Goal: Task Accomplishment & Management: Complete application form

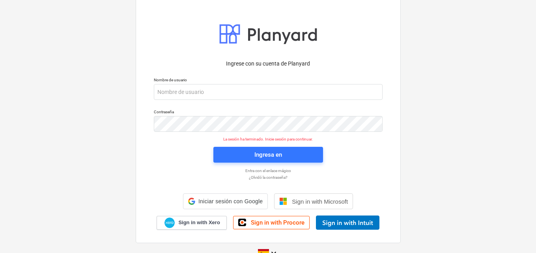
scroll to position [16, 0]
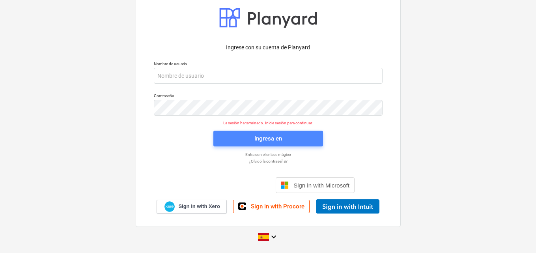
click at [240, 138] on span "Ingresa en" at bounding box center [268, 138] width 91 height 10
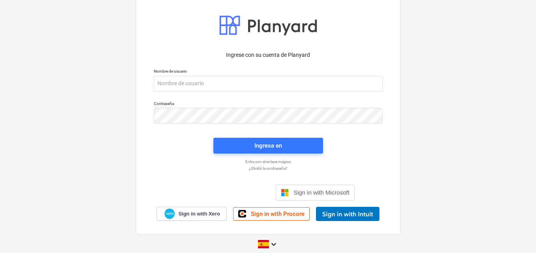
scroll to position [16, 0]
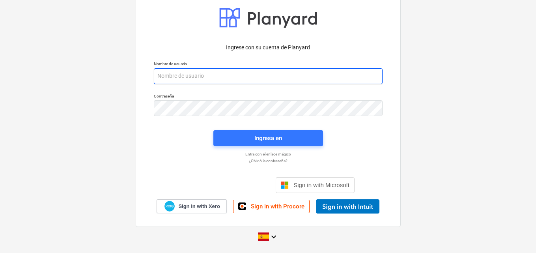
click at [163, 76] on input "email" at bounding box center [268, 76] width 229 height 16
paste input "admin2+catiland@catilandpanama.com"
type input "admin2+catiland@catilandpanama.com"
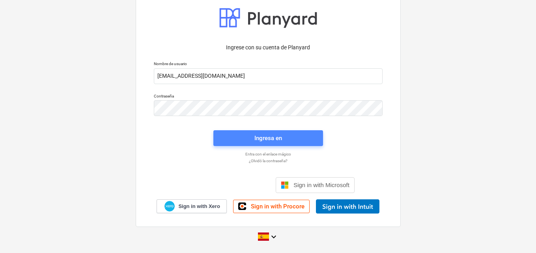
click at [270, 140] on div "Ingresa en" at bounding box center [268, 138] width 28 height 10
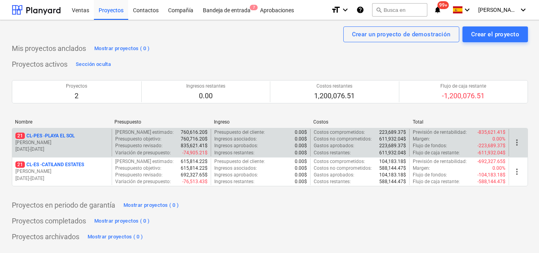
click at [85, 144] on p "C. Perez" at bounding box center [61, 142] width 93 height 7
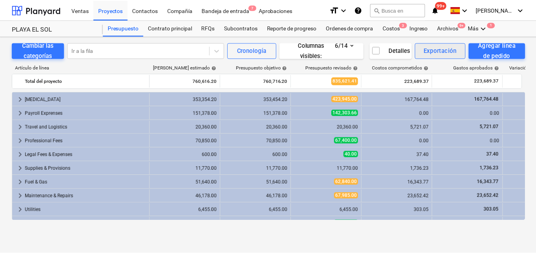
scroll to position [25, 0]
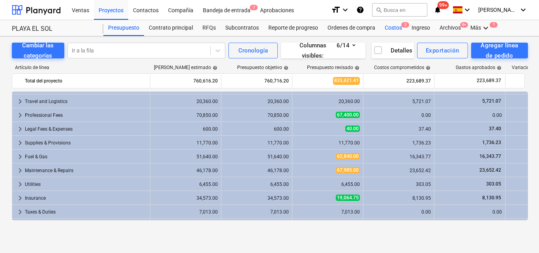
click at [390, 26] on div "Costos 3" at bounding box center [393, 28] width 27 height 16
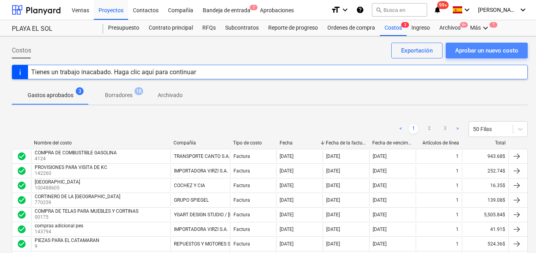
click at [466, 52] on div "Aprobar un nuevo costo" at bounding box center [486, 50] width 63 height 10
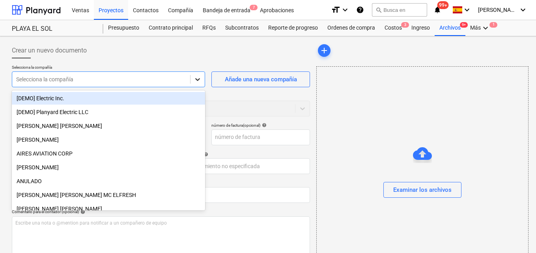
click at [203, 83] on div at bounding box center [197, 79] width 14 height 14
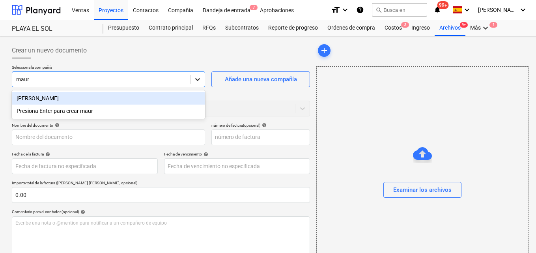
type input "maura"
click at [83, 96] on div "[PERSON_NAME]" at bounding box center [108, 98] width 193 height 13
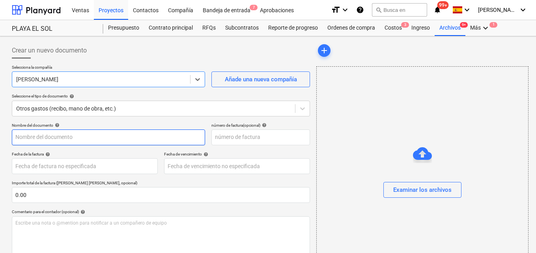
click at [22, 136] on input "text" at bounding box center [108, 137] width 193 height 16
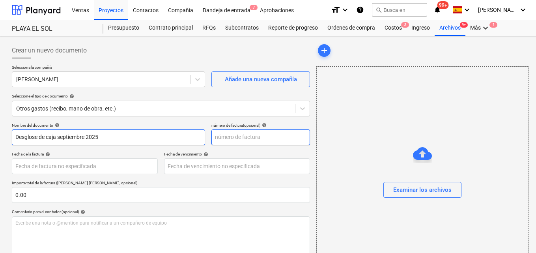
type input "Desglose de caja septiembre 2025"
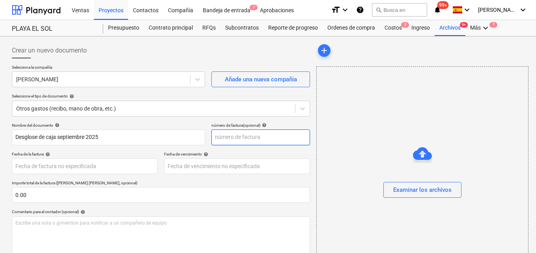
click at [223, 135] on input "text" at bounding box center [260, 137] width 99 height 16
type input "0000009"
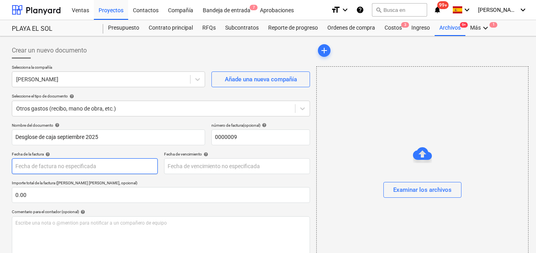
click at [34, 166] on body "Ventas Proyectos Contactos Compañía Bandeja de entrada 7 Aprobaciones format_si…" at bounding box center [268, 126] width 536 height 253
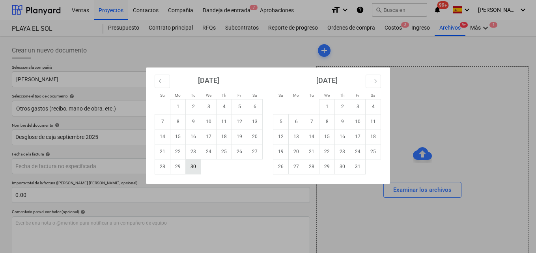
click at [191, 170] on td "30" at bounding box center [193, 166] width 15 height 15
type input "[DATE]"
click at [191, 168] on body "Ventas Proyectos Contactos Compañía Bandeja de entrada 7 Aprobaciones format_si…" at bounding box center [268, 126] width 536 height 253
click at [194, 166] on td "30" at bounding box center [193, 166] width 15 height 15
type input "[DATE]"
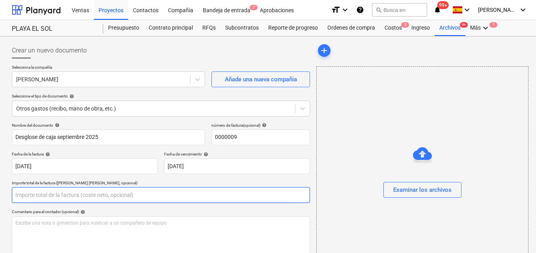
click at [13, 194] on input "text" at bounding box center [161, 195] width 298 height 16
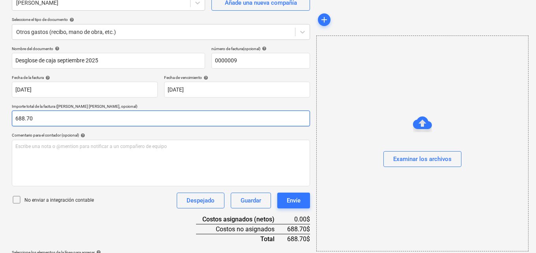
scroll to position [63, 0]
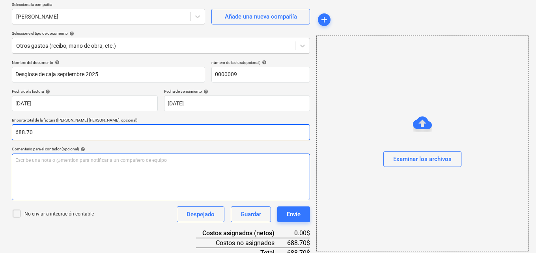
type input "688.70"
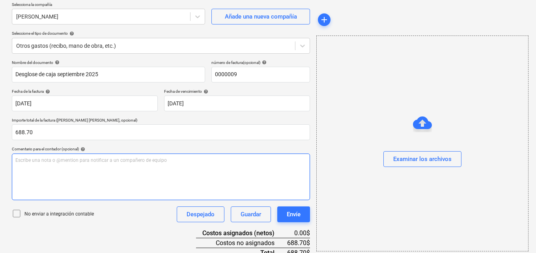
click at [19, 160] on p "Escribe una nota o @mention para notificar a un compañero de equipo ﻿" at bounding box center [160, 160] width 291 height 7
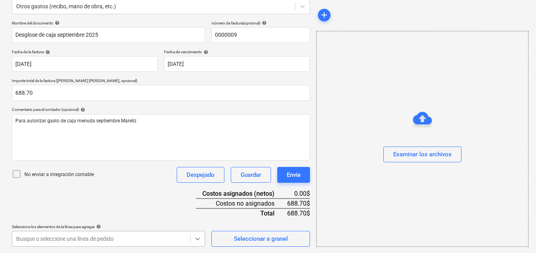
scroll to position [219, 0]
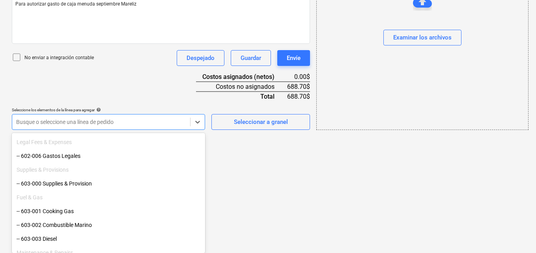
scroll to position [315, 0]
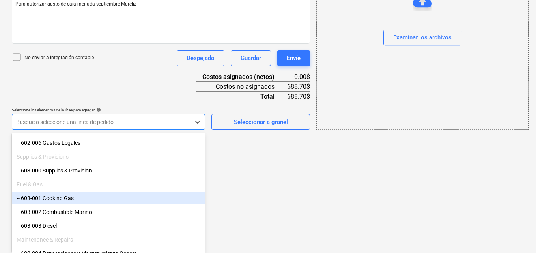
click at [90, 200] on div "-- 603-001 Cooking Gas" at bounding box center [108, 198] width 193 height 13
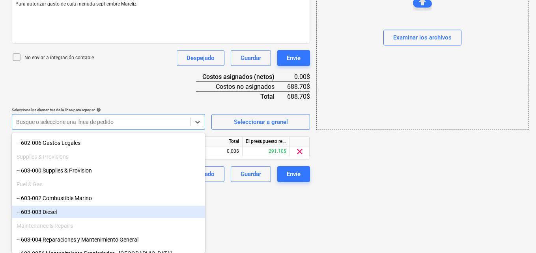
scroll to position [154, 0]
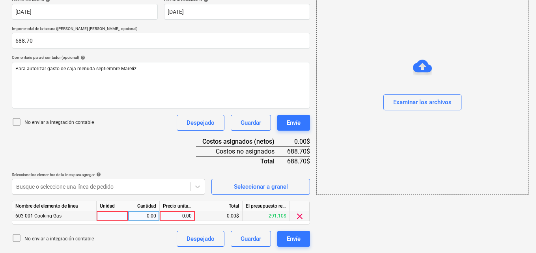
click at [117, 214] on div at bounding box center [113, 216] width 32 height 10
type input "1"
click at [143, 214] on div "0.00" at bounding box center [143, 216] width 25 height 10
type input "1"
click at [177, 216] on div "0.00" at bounding box center [177, 216] width 29 height 10
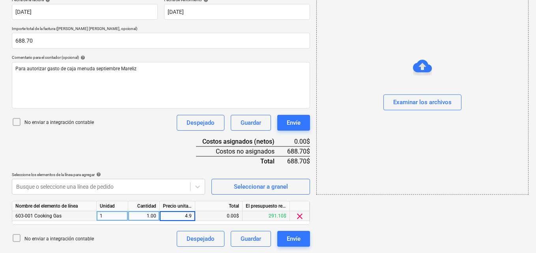
type input "4.99"
click at [197, 192] on div at bounding box center [197, 186] width 14 height 14
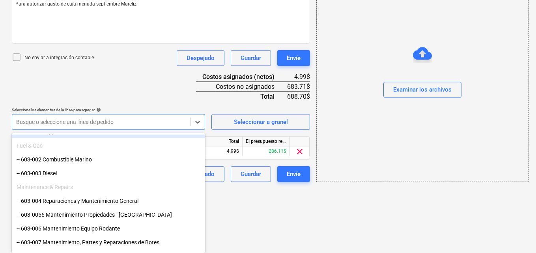
scroll to position [355, 0]
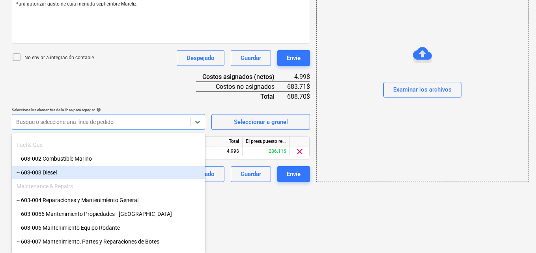
click at [75, 173] on div "-- 603-003 Diesel" at bounding box center [108, 172] width 193 height 13
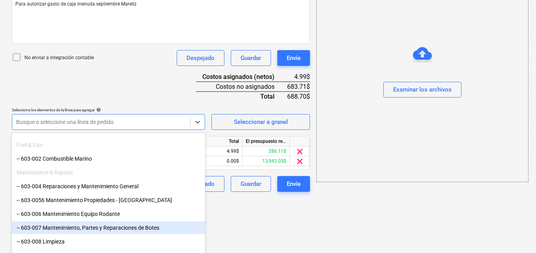
scroll to position [164, 0]
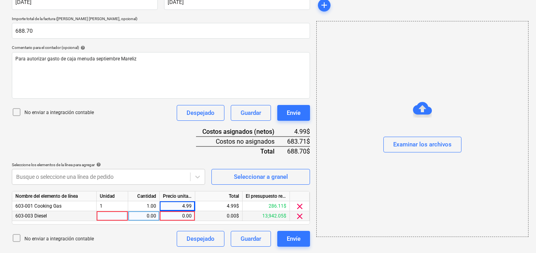
click at [100, 214] on div at bounding box center [113, 216] width 32 height 10
type input "1"
click at [144, 214] on div "0.00" at bounding box center [143, 216] width 25 height 10
type input "1"
click at [181, 216] on div "0.00" at bounding box center [177, 216] width 29 height 10
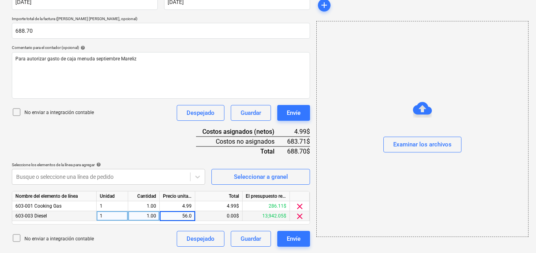
type input "56.00"
click at [200, 178] on icon at bounding box center [198, 177] width 8 height 8
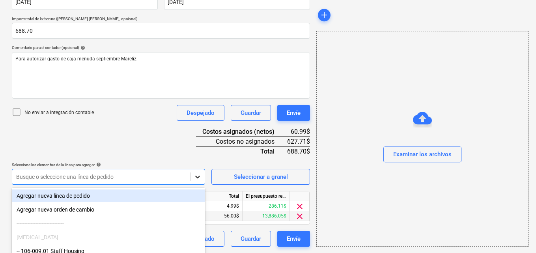
scroll to position [219, 0]
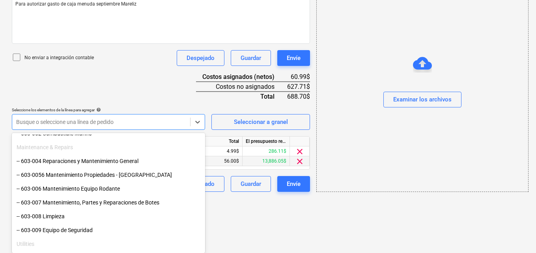
scroll to position [394, 0]
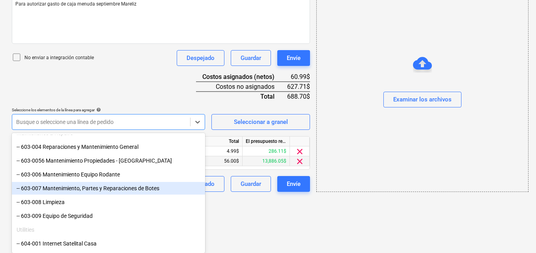
click at [106, 189] on div "-- 603-007 Mantenimiento, Partes y Reparaciones de Botes" at bounding box center [108, 188] width 193 height 13
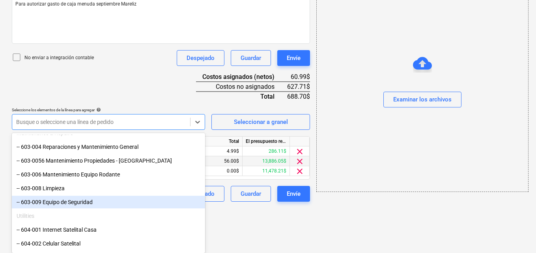
scroll to position [174, 0]
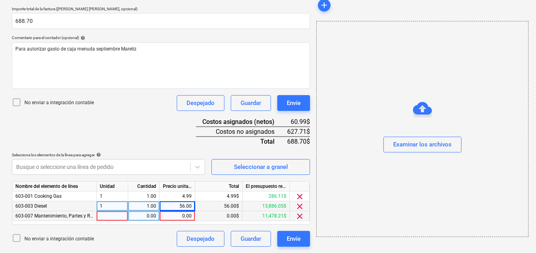
click at [108, 214] on div at bounding box center [113, 216] width 32 height 10
type input "1"
click at [142, 216] on div "0.00" at bounding box center [143, 216] width 25 height 10
type input "1"
click at [177, 215] on div "0.00" at bounding box center [177, 216] width 29 height 10
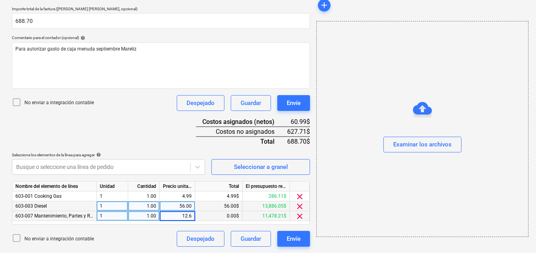
type input "12.68"
click at [199, 166] on icon at bounding box center [198, 167] width 5 height 3
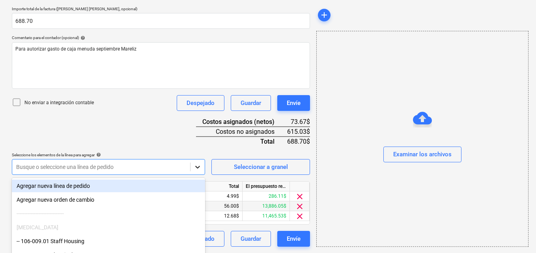
scroll to position [219, 0]
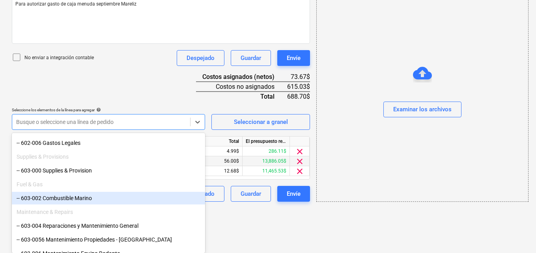
scroll to position [355, 0]
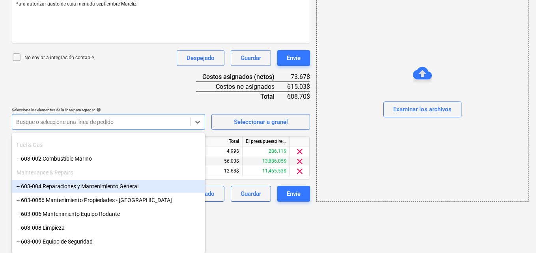
click at [103, 189] on div "-- 603-004 Reparaciones y Mantenimiento General" at bounding box center [108, 186] width 193 height 13
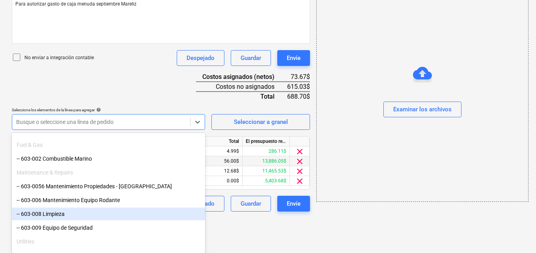
scroll to position [184, 0]
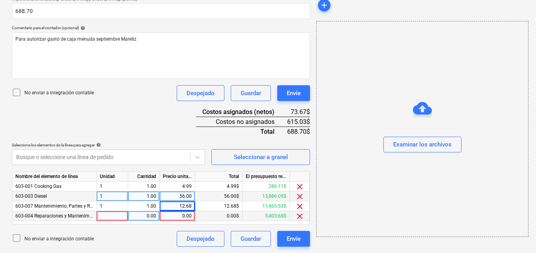
click at [104, 214] on div at bounding box center [113, 216] width 32 height 10
type input "1"
click at [144, 216] on div "0.00" at bounding box center [143, 216] width 25 height 10
type input "1"
click at [179, 216] on div "0.00" at bounding box center [177, 216] width 29 height 10
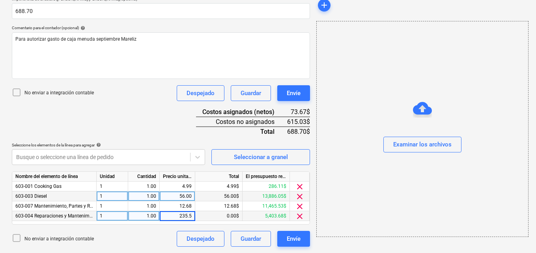
type input "235.53"
click at [199, 158] on icon at bounding box center [198, 157] width 8 height 8
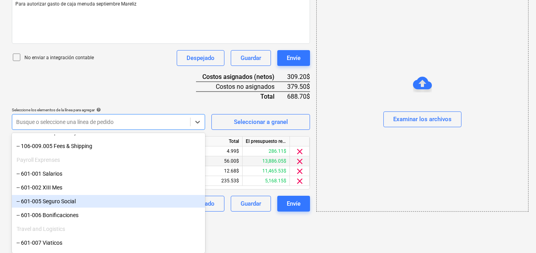
scroll to position [118, 0]
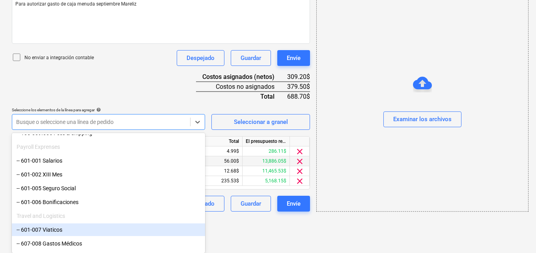
click at [75, 230] on div "-- 601-007 Viaticos" at bounding box center [108, 229] width 193 height 13
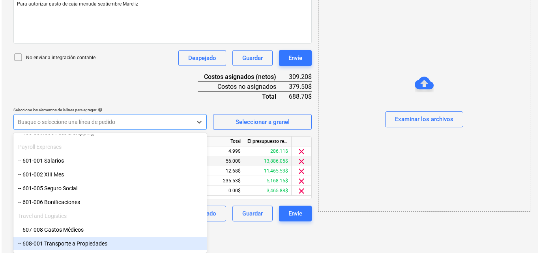
scroll to position [194, 0]
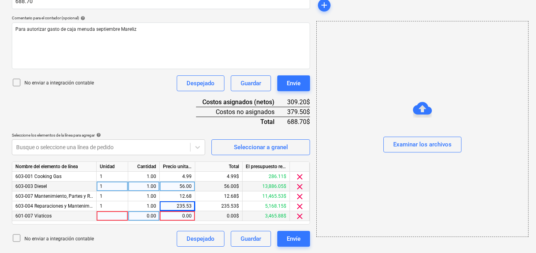
click at [107, 216] on div at bounding box center [113, 216] width 32 height 10
type input "1"
click at [144, 215] on div "0.00" at bounding box center [143, 216] width 25 height 10
type input "1"
click at [177, 214] on div "0.00" at bounding box center [177, 216] width 29 height 10
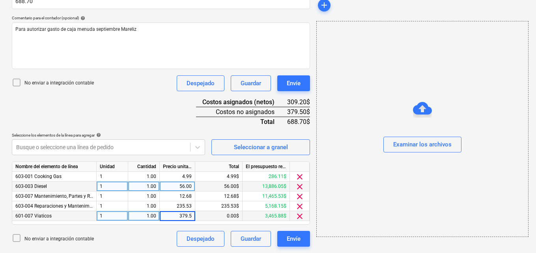
type input "379.50"
click at [329, 244] on div "add Examinar los archivos" at bounding box center [422, 48] width 218 height 404
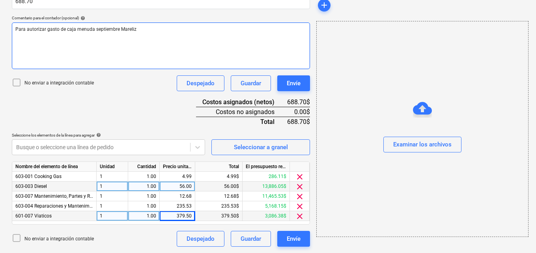
click at [117, 28] on span "Para autorizar gasto de caja menuda septiembre Mareliz" at bounding box center [75, 29] width 121 height 6
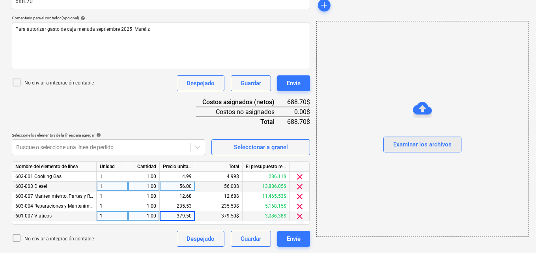
click at [407, 147] on div "Examinar los archivos" at bounding box center [422, 145] width 58 height 10
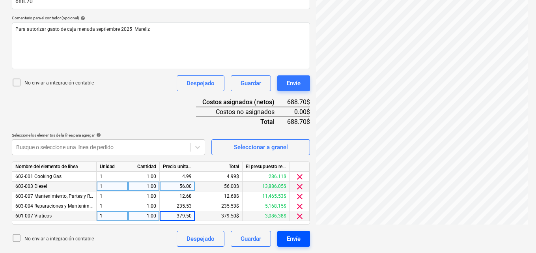
click at [297, 239] on div "Envíe" at bounding box center [294, 238] width 14 height 10
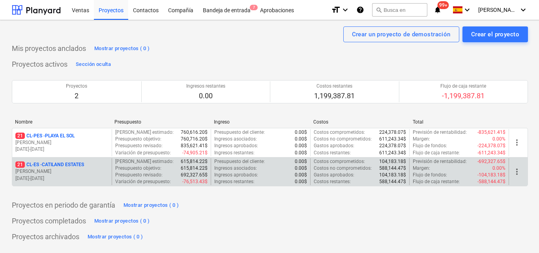
click at [73, 168] on p "21 CL-ES - CATILAND ESTATES" at bounding box center [49, 164] width 69 height 7
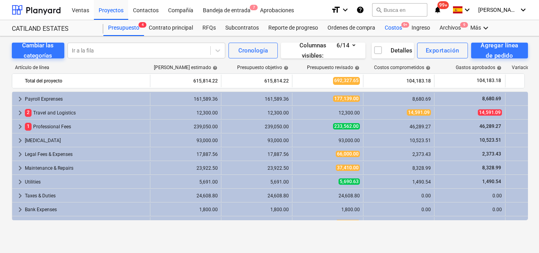
click at [390, 29] on div "Costos 9+" at bounding box center [393, 28] width 27 height 16
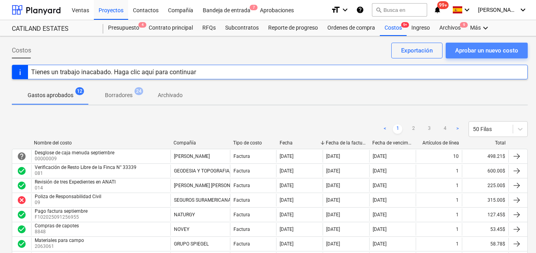
click at [464, 51] on div "Aprobar un nuevo costo" at bounding box center [486, 50] width 63 height 10
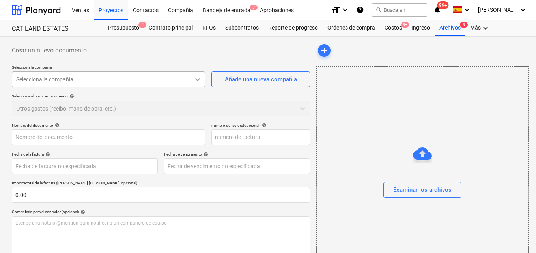
click at [199, 82] on icon at bounding box center [198, 79] width 8 height 8
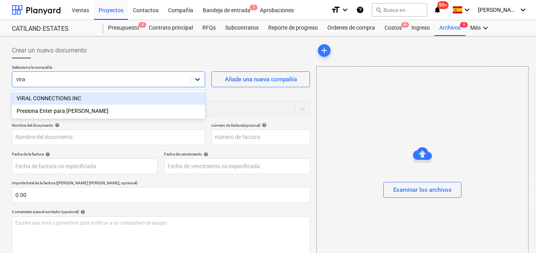
type input "viral"
click at [82, 99] on div "VIRAL CONNECTIONS INC" at bounding box center [108, 98] width 193 height 13
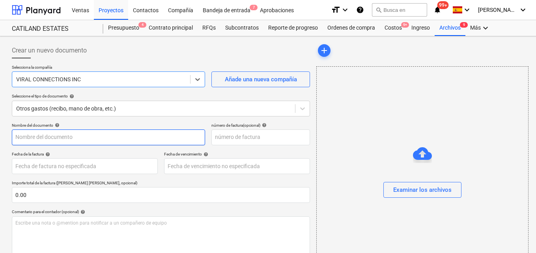
click at [24, 138] on input "text" at bounding box center [108, 137] width 193 height 16
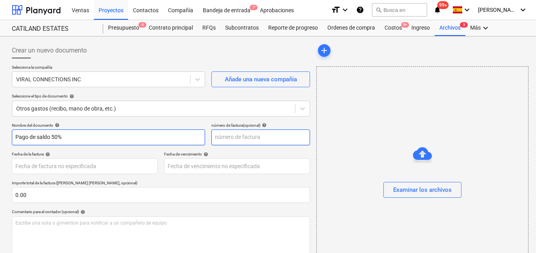
type input "Pago de saldo 50%"
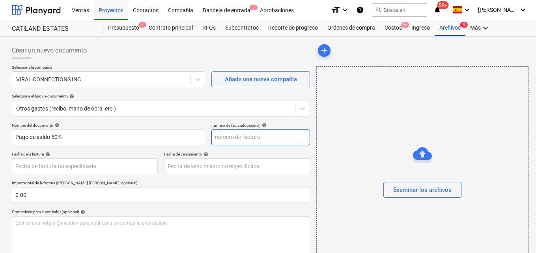
click at [225, 134] on input "text" at bounding box center [260, 137] width 99 height 16
type input "999"
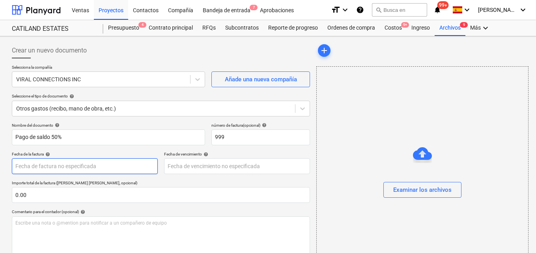
click at [24, 165] on body "Ventas Proyectos Contactos Compañía Bandeja de entrada 7 Aprobaciones format_si…" at bounding box center [268, 126] width 536 height 253
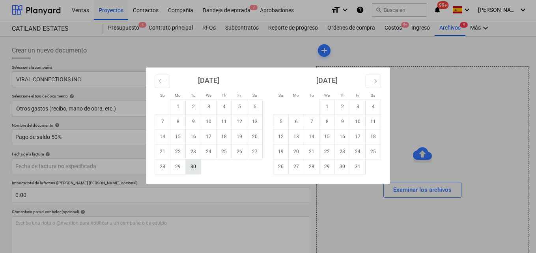
click at [192, 165] on td "30" at bounding box center [193, 166] width 15 height 15
type input "[DATE]"
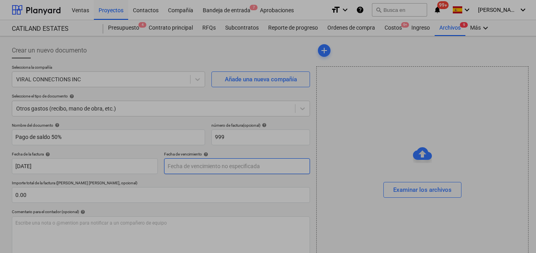
click at [178, 166] on body "Ventas Proyectos Contactos Compañía Bandeja de entrada 7 Aprobaciones format_si…" at bounding box center [268, 126] width 536 height 253
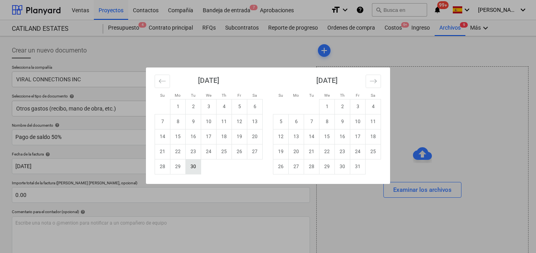
click at [195, 169] on td "30" at bounding box center [193, 166] width 15 height 15
type input "[DATE]"
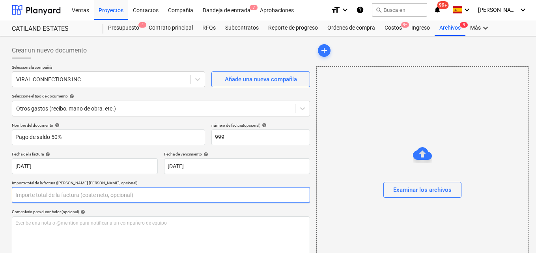
click at [15, 196] on input "text" at bounding box center [161, 195] width 298 height 16
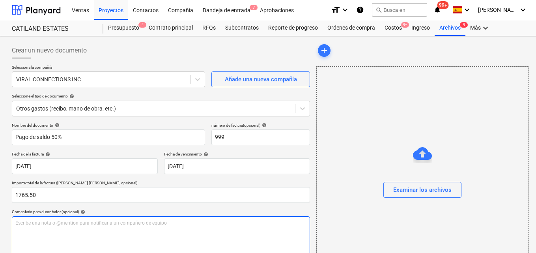
type input "1,765.50"
click at [22, 222] on p "Escribe una nota o @mention para notificar a un compañero de equipo ﻿" at bounding box center [160, 223] width 291 height 7
click at [38, 222] on span "Para aprovacion de saldo del 50% del sitio web de Costa Coiba S DE [PERSON_NAME]" at bounding box center [106, 223] width 182 height 6
click at [169, 224] on p "Para aprobación de saldo del 50% del sitio web de Costa Coiba S DE [PERSON_NAME]" at bounding box center [160, 223] width 291 height 7
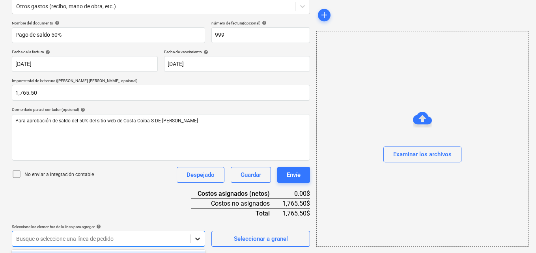
scroll to position [219, 0]
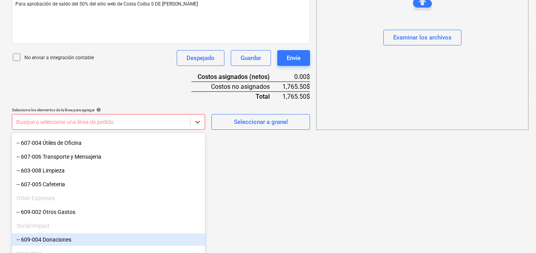
scroll to position [668, 0]
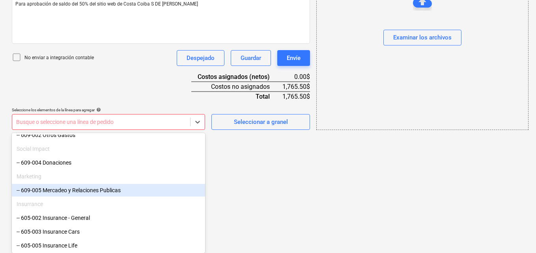
click at [79, 191] on div "-- 609-005 Mercadeo y Relaciones Publicas" at bounding box center [108, 190] width 193 height 13
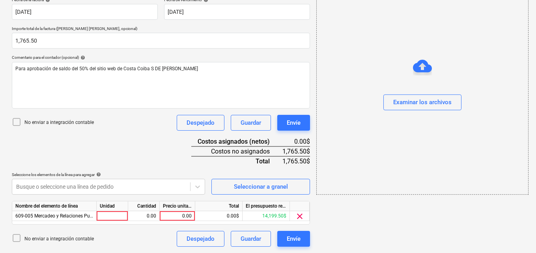
scroll to position [154, 0]
click at [111, 216] on div at bounding box center [113, 216] width 32 height 10
type input "1"
click at [142, 214] on div "0.00" at bounding box center [143, 216] width 25 height 10
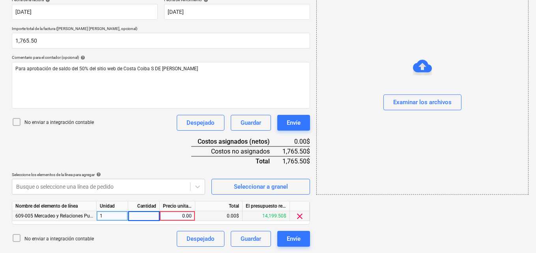
type input "1"
click at [179, 215] on div "0.00" at bounding box center [177, 216] width 29 height 10
click at [192, 215] on input "17650" at bounding box center [177, 215] width 35 height 9
type input "1"
type input "1765.50"
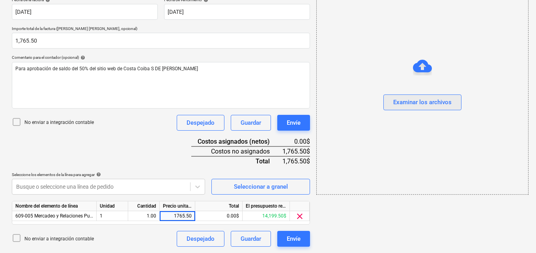
click at [422, 104] on div "Examinar los archivos" at bounding box center [422, 102] width 58 height 10
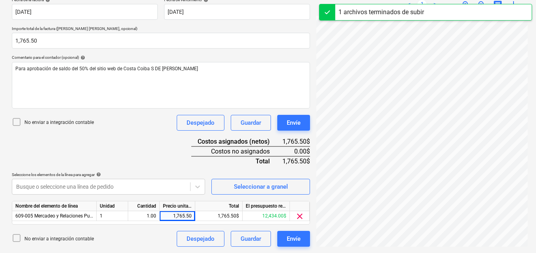
scroll to position [79, 0]
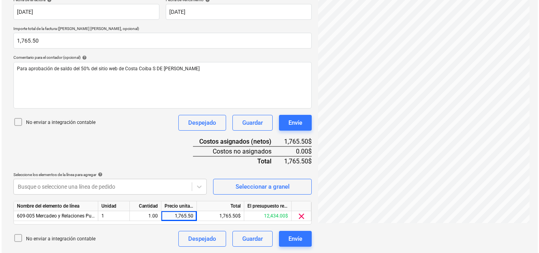
scroll to position [88, 0]
click at [293, 242] on div "Envíe" at bounding box center [294, 238] width 14 height 10
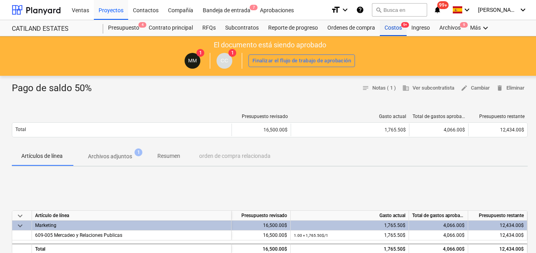
click at [388, 26] on div "Costos 9+" at bounding box center [393, 28] width 27 height 16
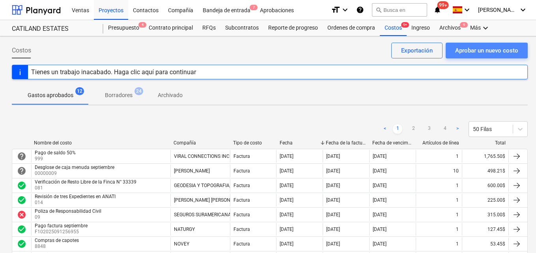
click at [476, 49] on div "Aprobar un nuevo costo" at bounding box center [486, 50] width 63 height 10
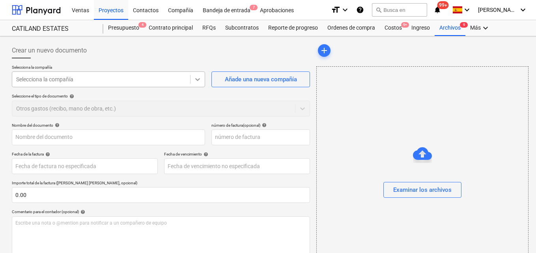
click at [198, 81] on icon at bounding box center [198, 79] width 5 height 3
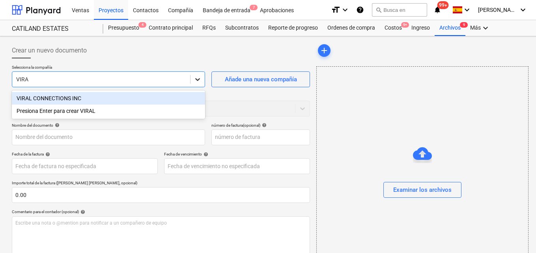
type input "VIRAL"
click at [90, 95] on div "VIRAL CONNECTIONS INC" at bounding box center [108, 98] width 193 height 13
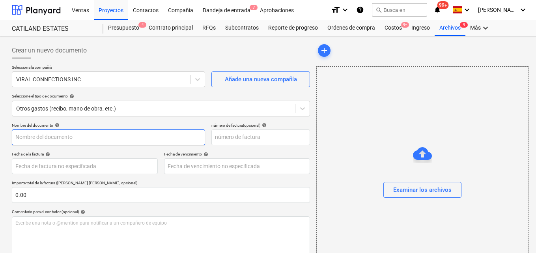
click at [20, 138] on input "text" at bounding box center [108, 137] width 193 height 16
type input "Pagina web"
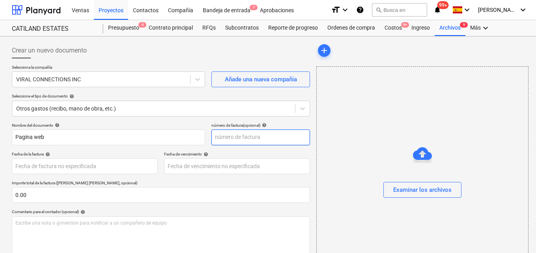
click at [219, 140] on input "text" at bounding box center [260, 137] width 99 height 16
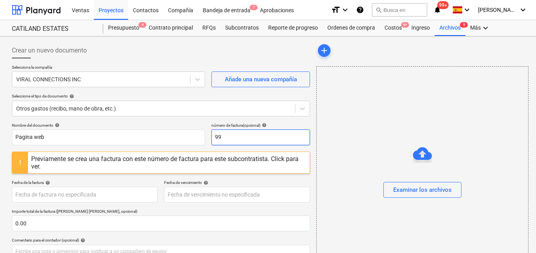
type input "9"
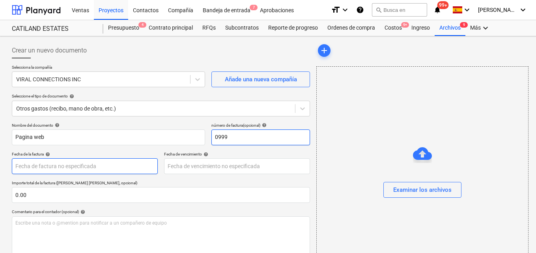
type input "0999"
click at [21, 166] on body "Ventas Proyectos Contactos Compañía Bandeja de entrada 7 Aprobaciones format_si…" at bounding box center [268, 126] width 536 height 253
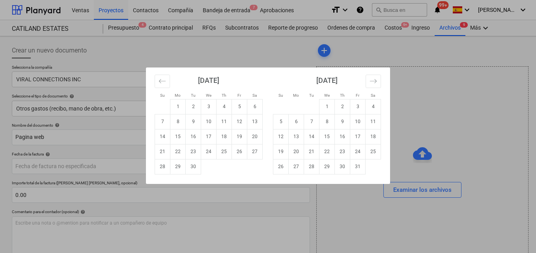
click at [192, 166] on td "30" at bounding box center [193, 166] width 15 height 15
type input "[DATE]"
click at [179, 166] on body "Ventas Proyectos Contactos Compañía Bandeja de entrada 7 Aprobaciones format_si…" at bounding box center [268, 126] width 536 height 253
click at [193, 168] on td "30" at bounding box center [193, 166] width 15 height 15
type input "[DATE]"
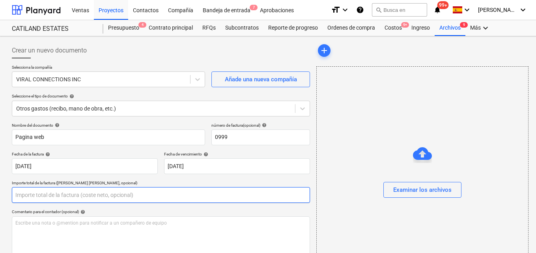
click at [30, 194] on input "text" at bounding box center [161, 195] width 298 height 16
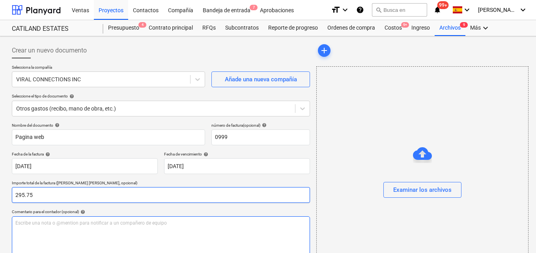
type input "295.75"
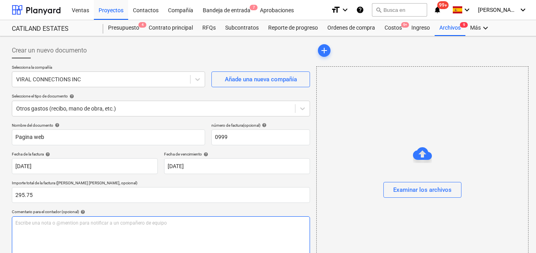
click at [19, 222] on p "Escribe una nota o @mention para notificar a un compañero de equipo ﻿" at bounding box center [160, 223] width 291 height 7
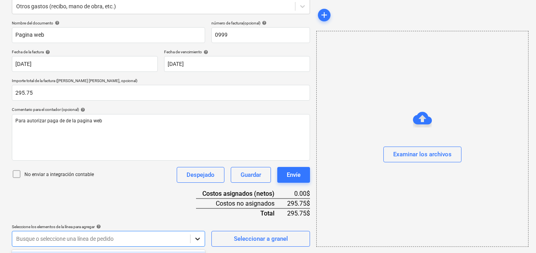
scroll to position [219, 0]
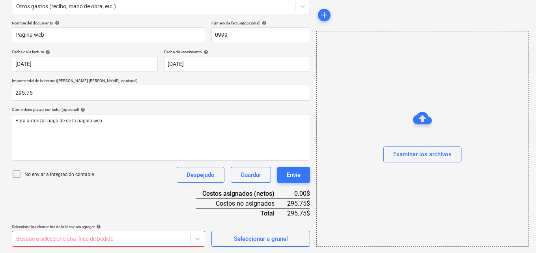
scroll to position [102, 0]
click at [230, 151] on html "Ventas Proyectos Contactos Compañía Bandeja de entrada 7 Aprobaciones format_si…" at bounding box center [268, 24] width 536 height 253
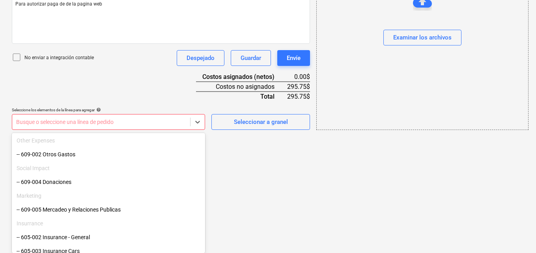
scroll to position [668, 0]
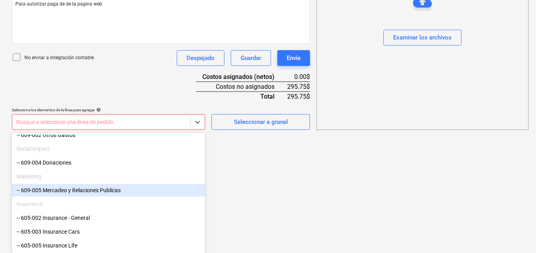
click at [80, 188] on div "-- 609-005 Mercadeo y Relaciones Publicas" at bounding box center [108, 190] width 193 height 13
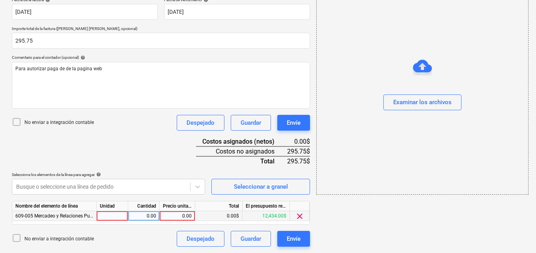
click at [113, 216] on div at bounding box center [113, 216] width 32 height 10
type input "1"
click at [144, 215] on div "0.00" at bounding box center [143, 216] width 25 height 10
type input "1"
click at [181, 215] on div "0.00" at bounding box center [177, 216] width 29 height 10
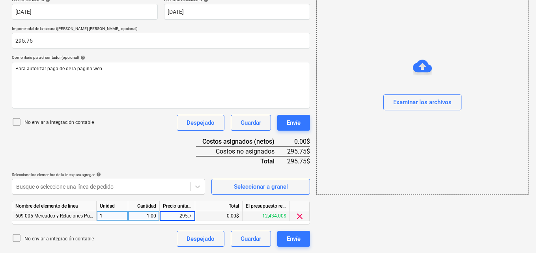
type input "295.75"
click at [405, 98] on div "Examinar los archivos" at bounding box center [422, 102] width 58 height 10
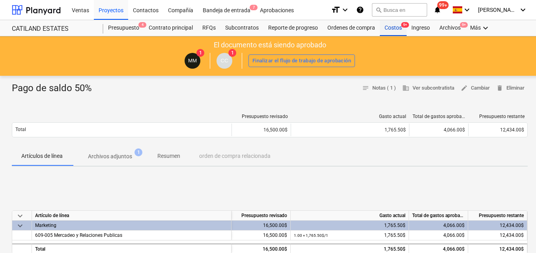
click at [386, 28] on div "Costos 9+" at bounding box center [393, 28] width 27 height 16
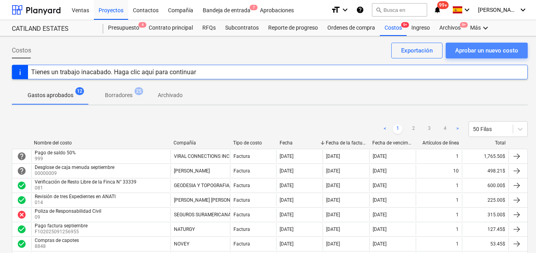
click at [459, 45] on div "Aprobar un nuevo costo" at bounding box center [486, 50] width 63 height 10
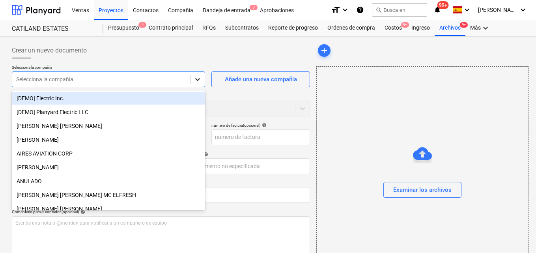
click at [200, 81] on icon at bounding box center [198, 79] width 8 height 8
click at [196, 82] on icon at bounding box center [198, 79] width 8 height 8
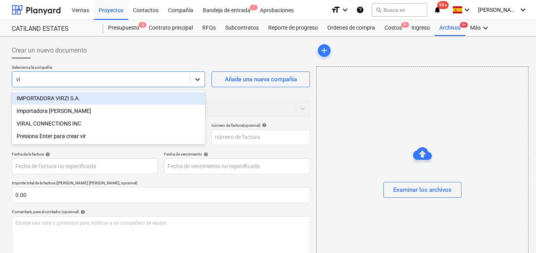
type input "vir"
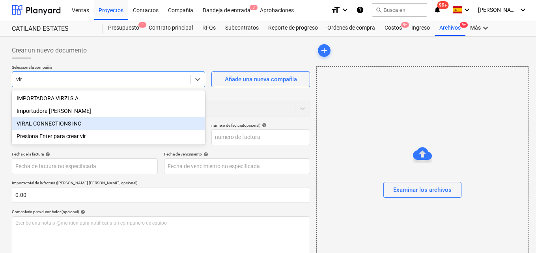
click at [60, 124] on div "VIRAL CONNECTIONS INC" at bounding box center [108, 123] width 193 height 13
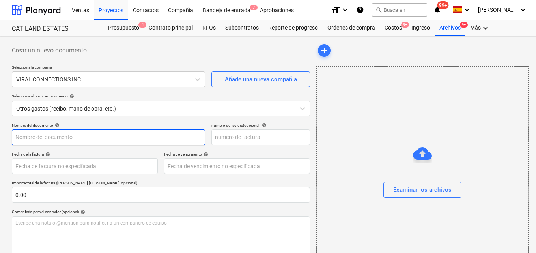
click at [18, 138] on input "text" at bounding box center [108, 137] width 193 height 16
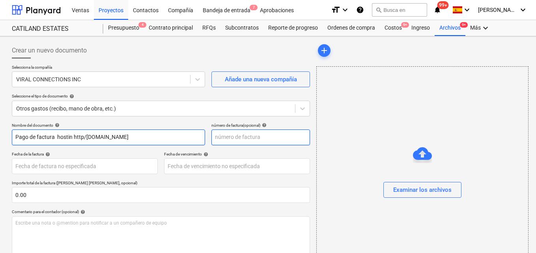
type input "Pago de factura hostin http/[DOMAIN_NAME]"
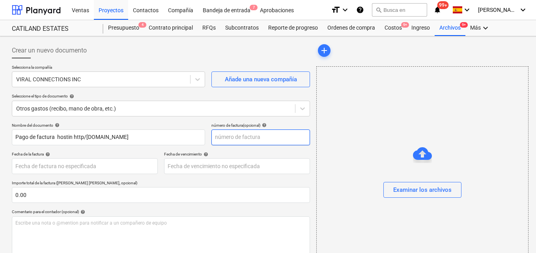
click at [224, 135] on input "text" at bounding box center [260, 137] width 99 height 16
type input "00999"
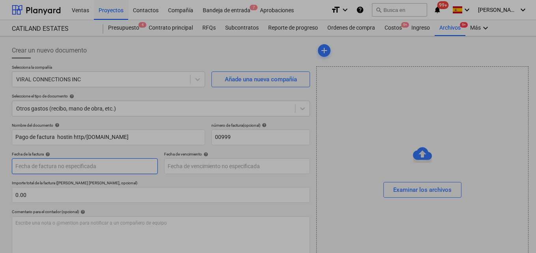
click at [28, 167] on body "Ventas Proyectos Contactos Compañía Bandeja de entrada 7 Aprobaciones format_si…" at bounding box center [268, 126] width 536 height 253
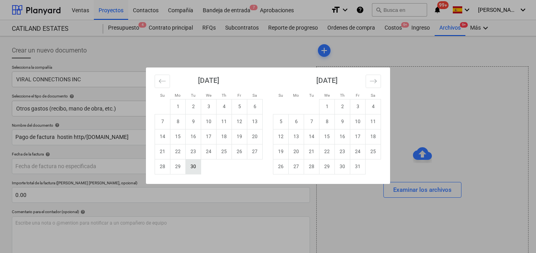
click at [196, 165] on td "30" at bounding box center [193, 166] width 15 height 15
type input "[DATE]"
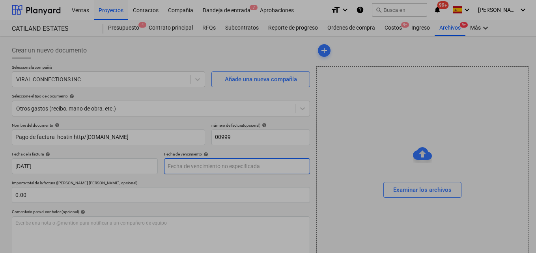
click at [177, 166] on body "Ventas Proyectos Contactos Compañía Bandeja de entrada 7 Aprobaciones format_si…" at bounding box center [268, 126] width 536 height 253
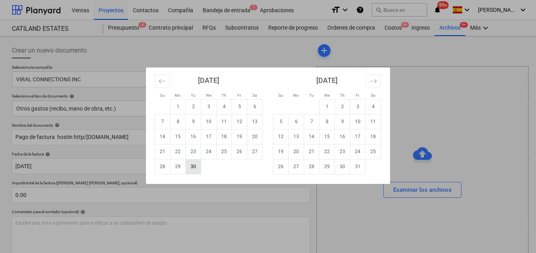
click at [194, 166] on td "30" at bounding box center [193, 166] width 15 height 15
type input "[DATE]"
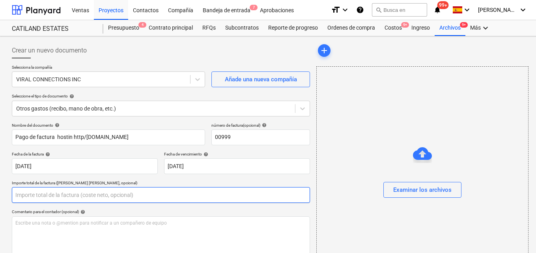
click at [31, 197] on input "text" at bounding box center [161, 195] width 298 height 16
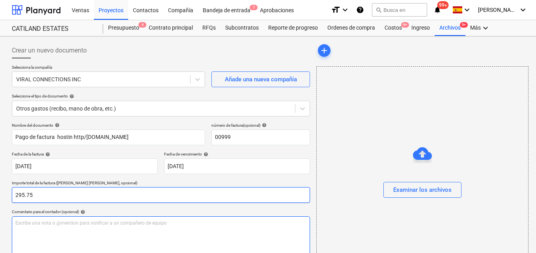
scroll to position [79, 0]
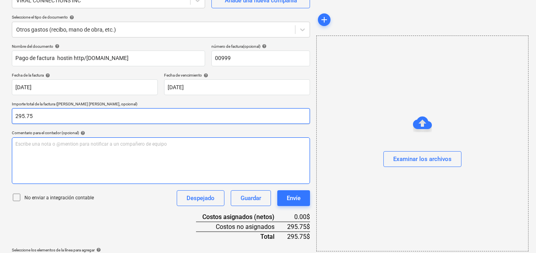
type input "295.75"
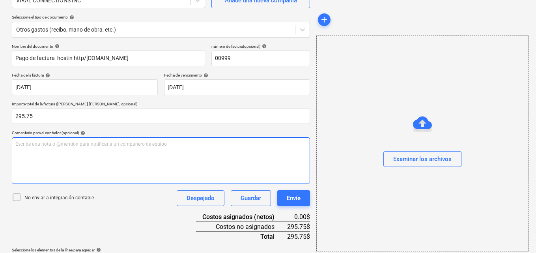
click at [20, 142] on p "Escribe una nota o @mention para notificar a un compañero de equipo ﻿" at bounding box center [160, 144] width 291 height 7
click at [42, 146] on span "Para aprovacion" at bounding box center [32, 144] width 35 height 6
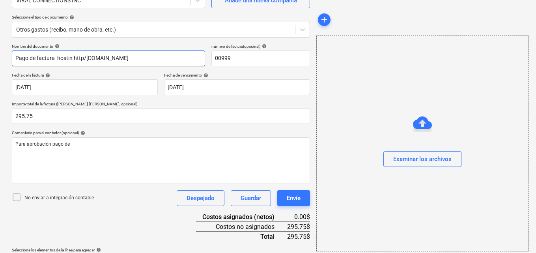
drag, startPoint x: 56, startPoint y: 58, endPoint x: 123, endPoint y: 56, distance: 66.3
click at [123, 56] on input "Pago de factura hostin http/[DOMAIN_NAME]" at bounding box center [108, 58] width 193 height 16
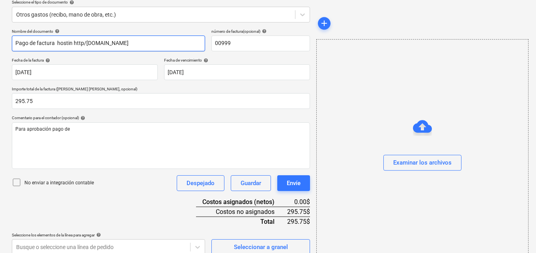
scroll to position [102, 0]
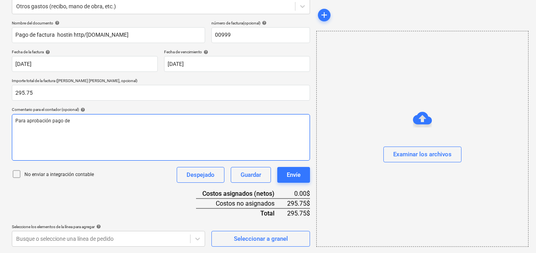
click at [72, 121] on p "Para aprobación pago de" at bounding box center [160, 121] width 291 height 7
click at [149, 127] on div "Para aprobación pago de hostin http/[DOMAIN_NAME]" at bounding box center [161, 137] width 298 height 47
click at [124, 136] on div "Para aprobación pago de hostin http/[DOMAIN_NAME]" at bounding box center [161, 137] width 298 height 47
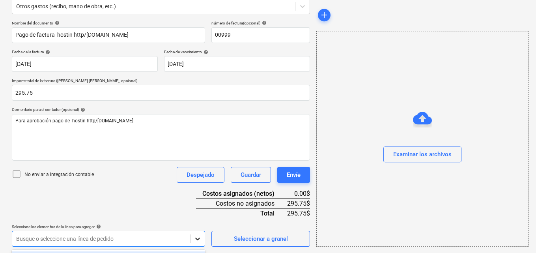
scroll to position [219, 0]
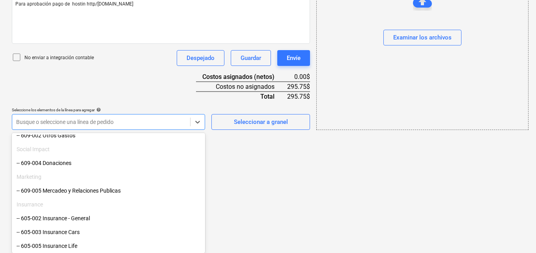
scroll to position [668, 0]
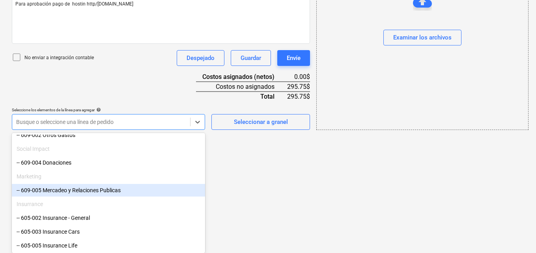
click at [67, 188] on div "-- 609-005 Mercadeo y Relaciones Publicas" at bounding box center [108, 190] width 193 height 13
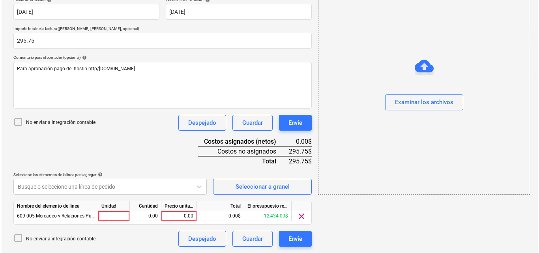
scroll to position [154, 0]
click at [114, 215] on div at bounding box center [113, 216] width 32 height 10
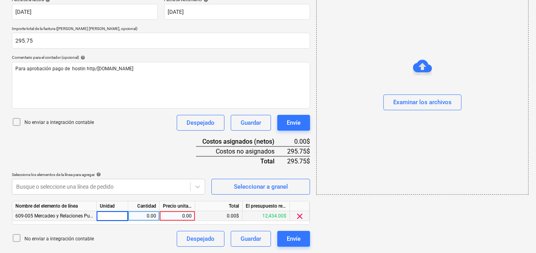
type input "1"
click at [144, 215] on div "0.00" at bounding box center [143, 216] width 25 height 10
type input "1"
click at [181, 216] on div "0.00" at bounding box center [177, 216] width 29 height 10
type input "295.75"
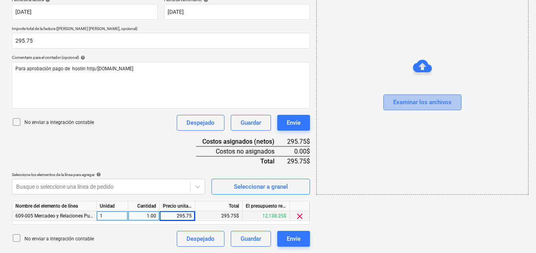
click at [404, 104] on div "Examinar los archivos" at bounding box center [422, 102] width 58 height 10
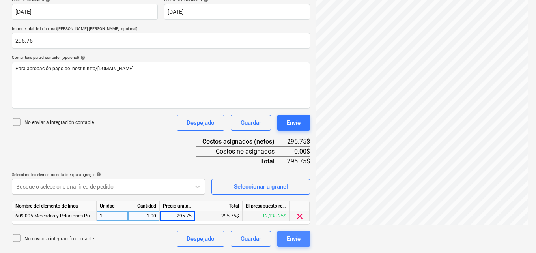
click at [301, 239] on button "Envíe" at bounding box center [293, 239] width 33 height 16
